Goal: Task Accomplishment & Management: Manage account settings

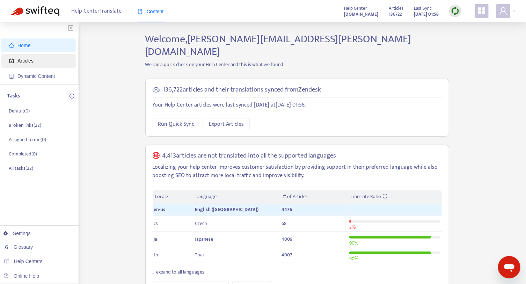
click at [37, 61] on span "Articles" at bounding box center [40, 61] width 62 height 14
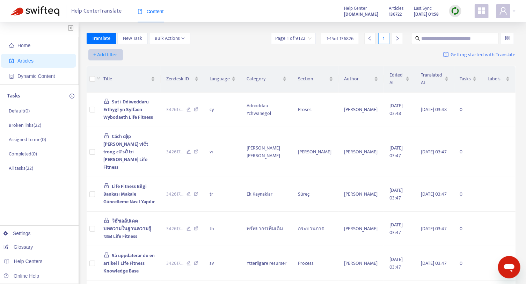
click at [113, 55] on span "+ Add filter" at bounding box center [106, 55] width 24 height 8
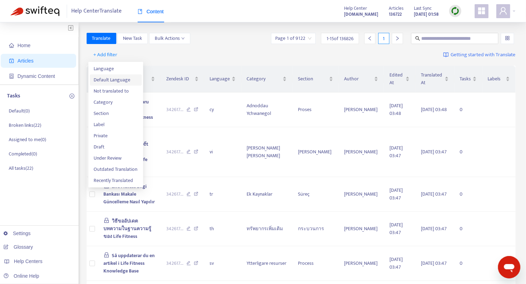
click at [110, 78] on span "Default Language" at bounding box center [116, 80] width 44 height 8
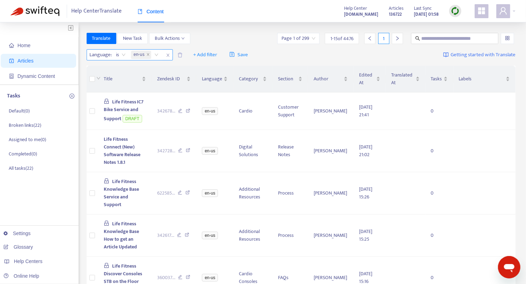
click at [167, 55] on icon "close" at bounding box center [168, 55] width 4 height 4
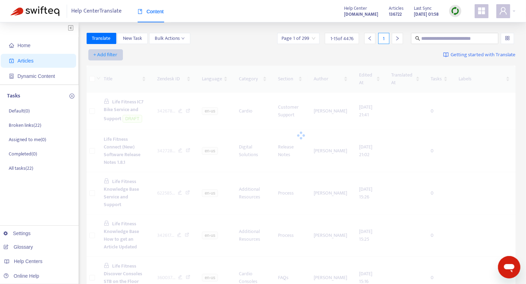
click at [109, 54] on span "+ Add filter" at bounding box center [106, 55] width 24 height 8
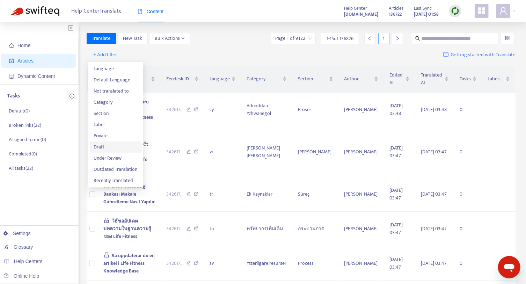
click at [106, 146] on span "Draft" at bounding box center [116, 147] width 44 height 8
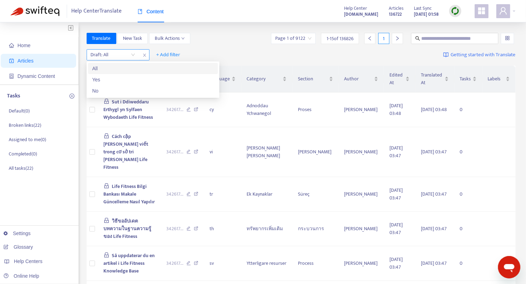
click at [135, 55] on input "search" at bounding box center [113, 55] width 44 height 10
click at [116, 88] on div "No" at bounding box center [153, 91] width 122 height 8
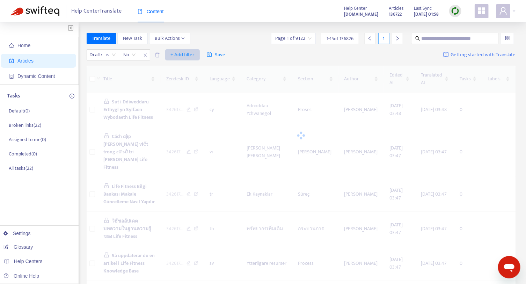
click at [185, 52] on span "+ Add filter" at bounding box center [183, 55] width 24 height 8
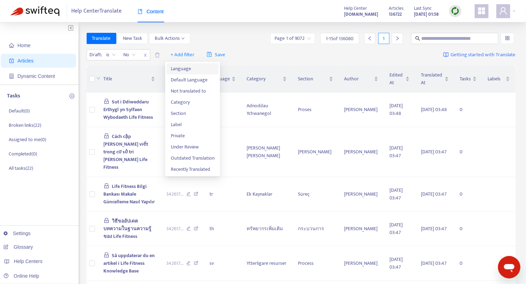
click at [186, 70] on span "Language" at bounding box center [193, 69] width 44 height 8
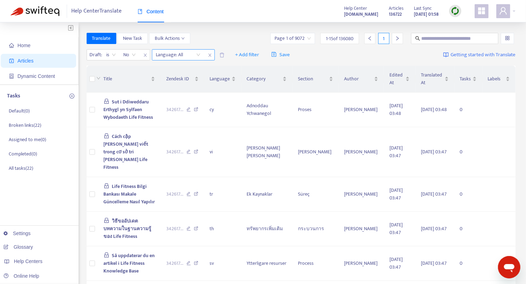
click at [199, 55] on div "Language: All" at bounding box center [178, 55] width 52 height 10
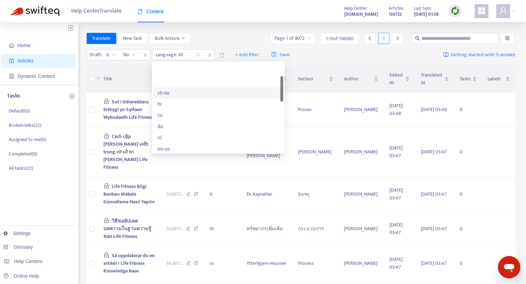
scroll to position [63, 0]
click at [171, 115] on div "en-us" at bounding box center [219, 117] width 122 height 8
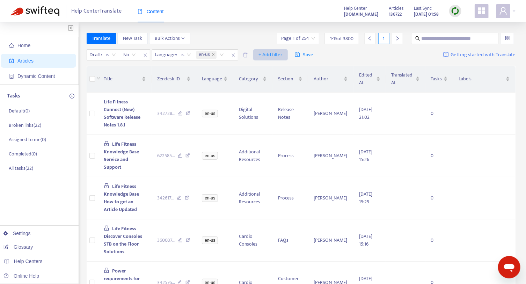
click at [266, 53] on span "+ Add filter" at bounding box center [271, 55] width 24 height 8
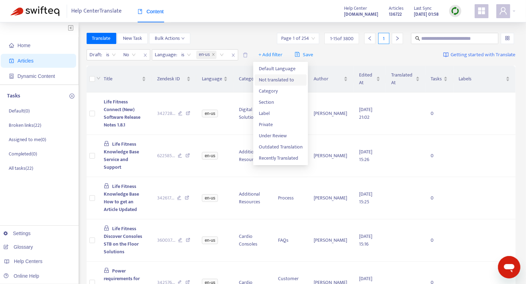
click at [277, 79] on span "Not translated to" at bounding box center [281, 80] width 44 height 8
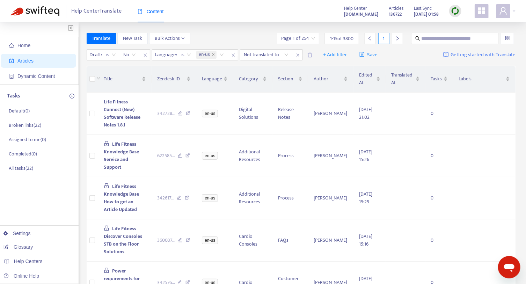
drag, startPoint x: 277, startPoint y: 79, endPoint x: 244, endPoint y: 28, distance: 61.4
click at [285, 55] on div "Not translated to" at bounding box center [266, 55] width 52 height 10
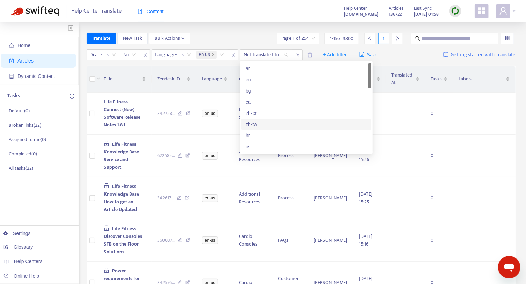
scroll to position [31, 0]
click at [253, 134] on div "nl" at bounding box center [307, 138] width 122 height 8
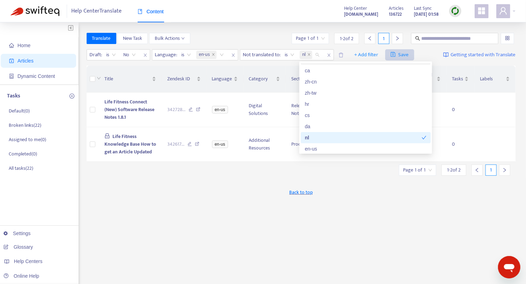
click at [405, 54] on span "Save" at bounding box center [400, 55] width 19 height 8
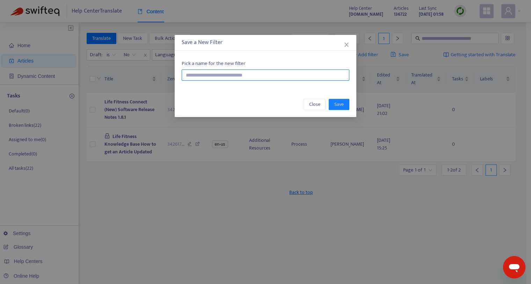
click at [225, 74] on input "text" at bounding box center [266, 75] width 168 height 11
type input "**********"
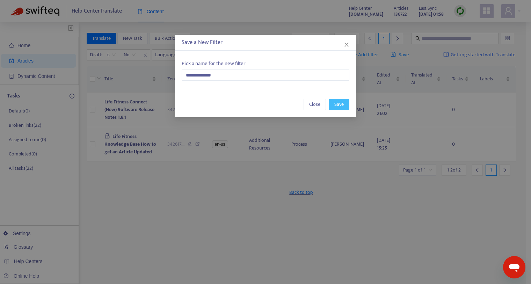
click at [339, 105] on span "Save" at bounding box center [338, 105] width 9 height 8
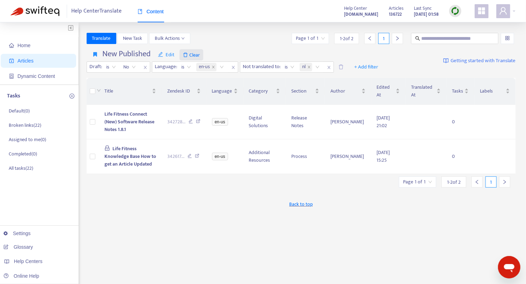
click at [200, 55] on span "Clear" at bounding box center [192, 54] width 24 height 11
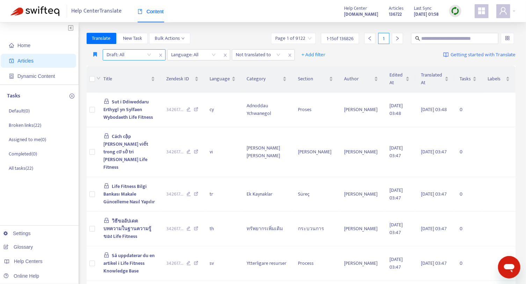
click at [150, 55] on input "search" at bounding box center [129, 55] width 44 height 10
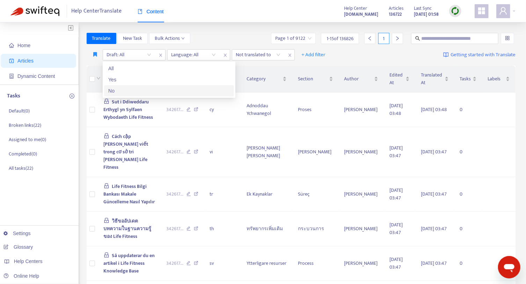
click at [129, 94] on div "No" at bounding box center [169, 91] width 122 height 8
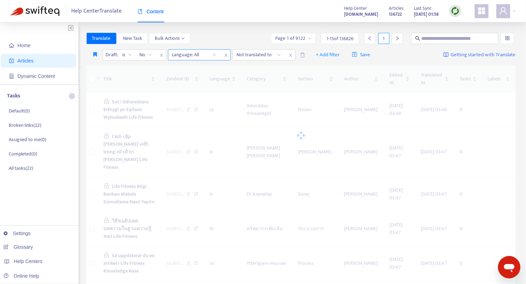
click at [213, 55] on div "Language: All" at bounding box center [194, 55] width 52 height 10
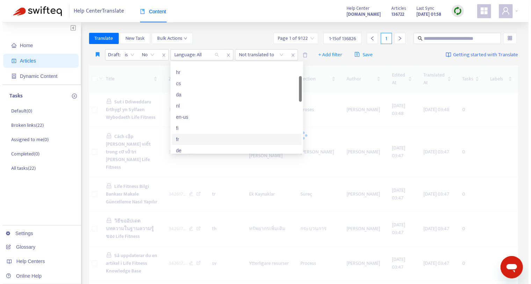
scroll to position [95, 0]
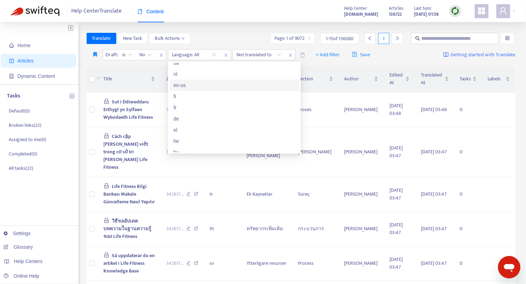
click at [196, 86] on div "en-us" at bounding box center [235, 85] width 122 height 8
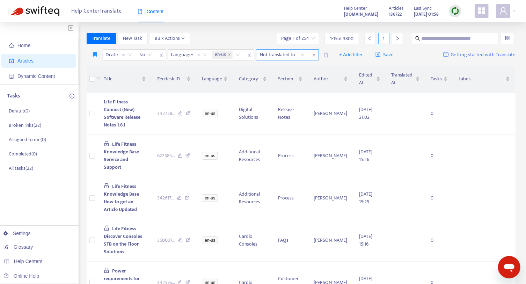
click at [313, 55] on icon "close" at bounding box center [314, 55] width 4 height 4
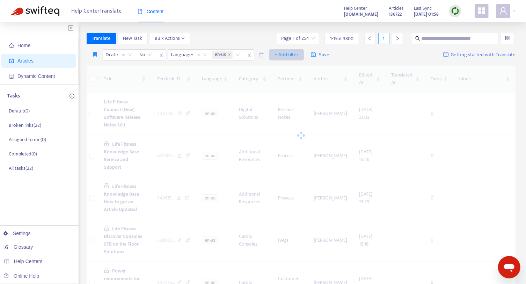
click at [284, 55] on span "+ Add filter" at bounding box center [287, 55] width 24 height 8
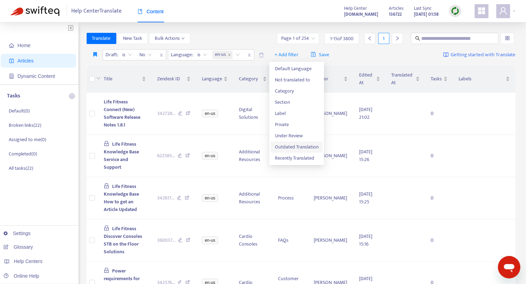
click at [286, 149] on span "Outdated Translation" at bounding box center [297, 147] width 44 height 8
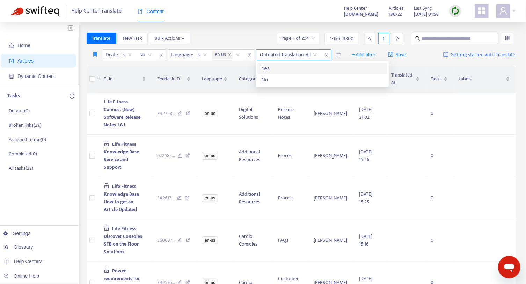
click at [315, 55] on input "search" at bounding box center [288, 55] width 57 height 10
click at [290, 65] on div "Yes" at bounding box center [323, 69] width 122 height 8
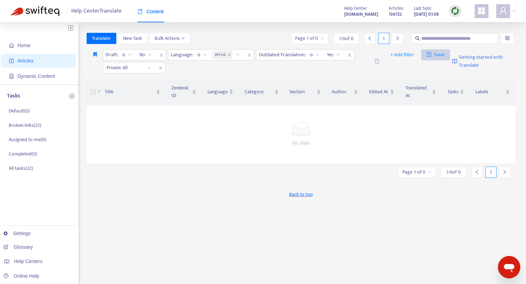
click at [434, 55] on span "Save" at bounding box center [436, 55] width 19 height 8
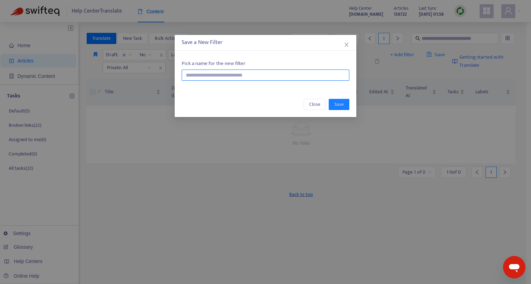
click at [244, 76] on input "text" at bounding box center [266, 75] width 168 height 11
type input "**********"
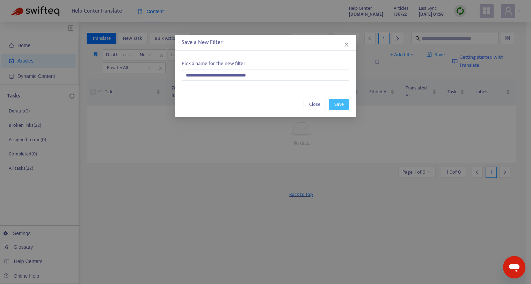
click at [337, 103] on span "Save" at bounding box center [338, 105] width 9 height 8
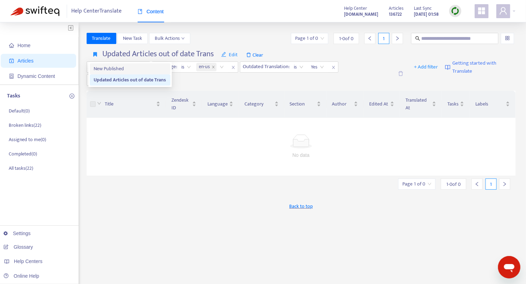
click at [99, 66] on span "New Published" at bounding box center [130, 69] width 72 height 8
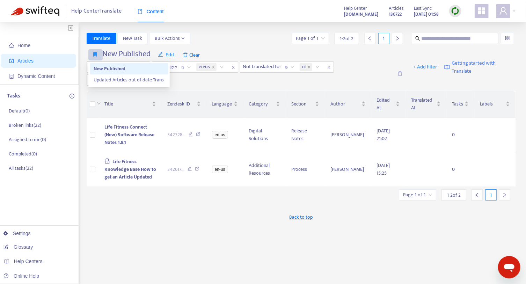
click at [95, 52] on icon "button" at bounding box center [96, 54] width 4 height 5
click at [95, 53] on icon "button" at bounding box center [96, 54] width 4 height 5
click at [107, 78] on span "Updated Articles out of date Trans" at bounding box center [129, 80] width 70 height 8
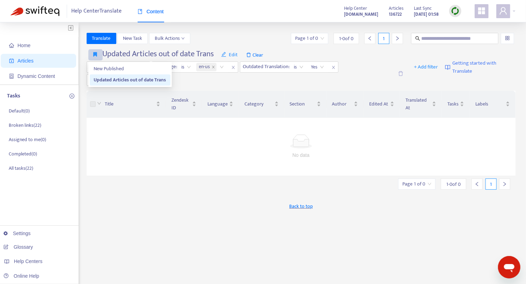
click at [98, 53] on button "button" at bounding box center [95, 54] width 14 height 11
click at [100, 68] on span "New Published" at bounding box center [130, 69] width 72 height 8
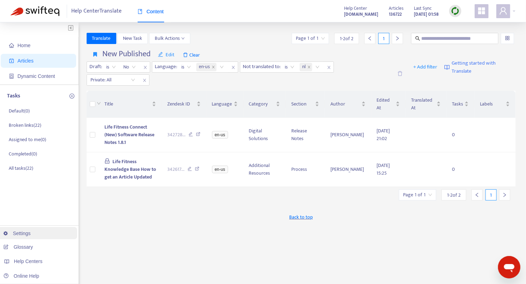
click at [31, 234] on link "Settings" at bounding box center [16, 234] width 27 height 6
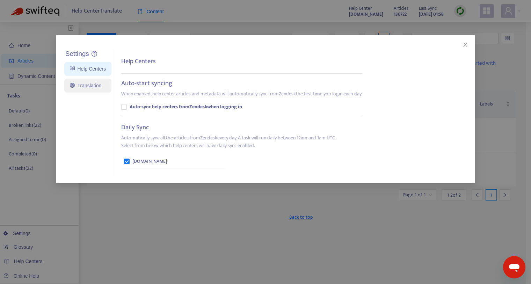
click at [84, 87] on link "Translation" at bounding box center [85, 86] width 31 height 6
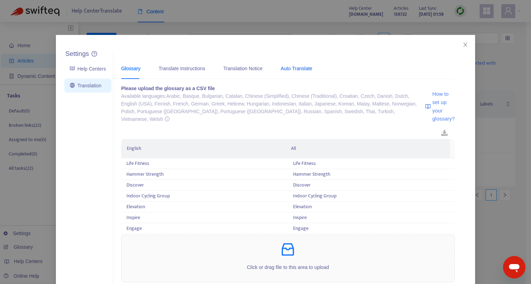
click at [295, 69] on div "Auto Translate" at bounding box center [296, 69] width 31 height 8
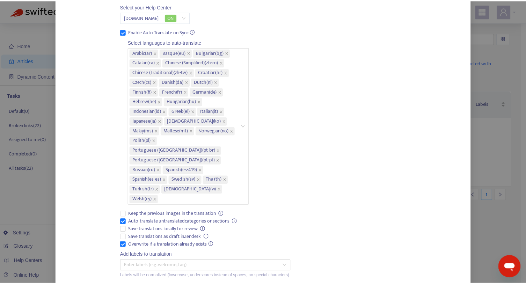
scroll to position [0, 0]
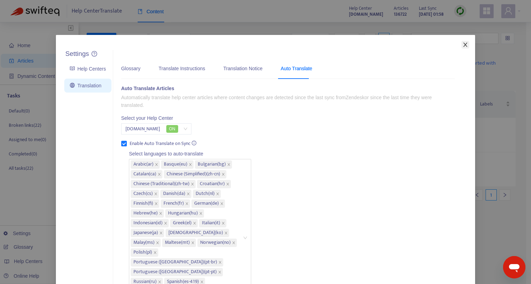
click at [463, 45] on icon "close" at bounding box center [466, 45] width 6 height 6
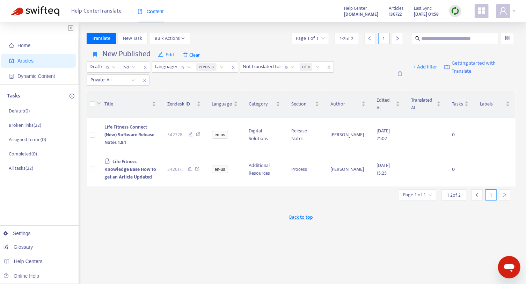
click at [504, 12] on icon "user" at bounding box center [503, 11] width 8 height 8
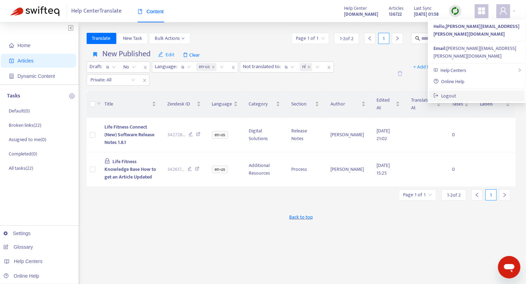
click at [448, 92] on link "Logout" at bounding box center [445, 96] width 23 height 8
